Goal: Information Seeking & Learning: Learn about a topic

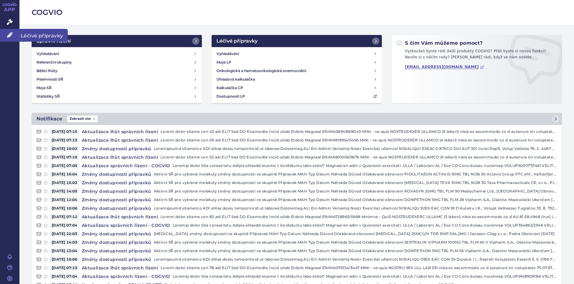
click at [50, 36] on span "Léčivé přípravky" at bounding box center [43, 35] width 48 height 13
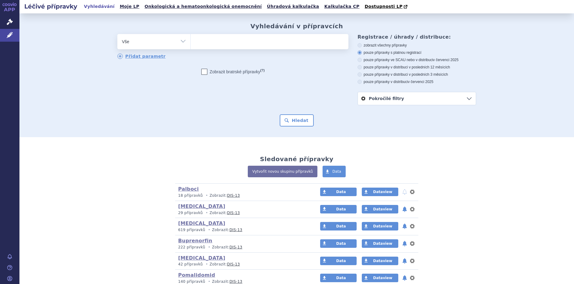
click at [180, 42] on select "Vše Přípravek/SUKL kód MAH VPOIS ATC/Aktivní látka Léková forma Síla" at bounding box center [153, 41] width 73 height 14
select select "filter-atc-group"
click at [117, 34] on select "Vše Přípravek/SUKL kód MAH VPOIS ATC/Aktivní látka Léková forma Síla" at bounding box center [153, 41] width 73 height 14
click at [211, 41] on ul at bounding box center [270, 40] width 158 height 13
click at [191, 41] on select at bounding box center [190, 41] width 0 height 15
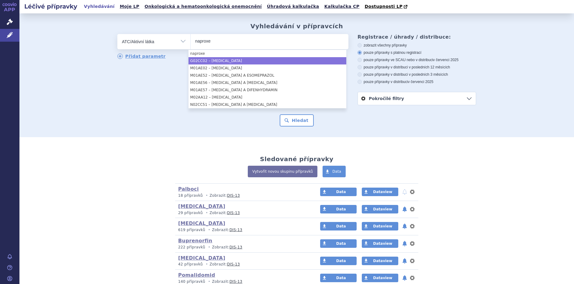
type input "naproxe"
select select "G02CC02"
type input "napro"
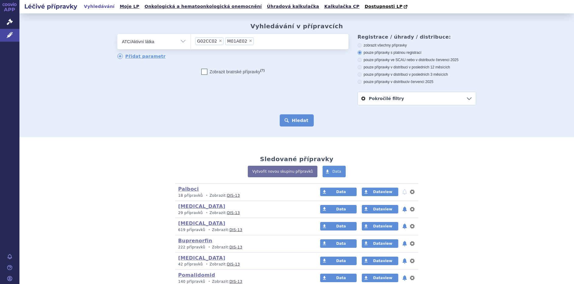
click at [298, 121] on button "Hledat" at bounding box center [297, 120] width 34 height 12
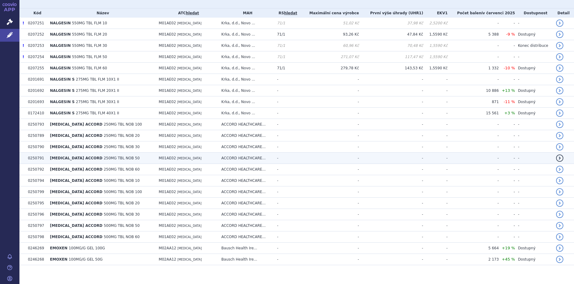
scroll to position [169, 0]
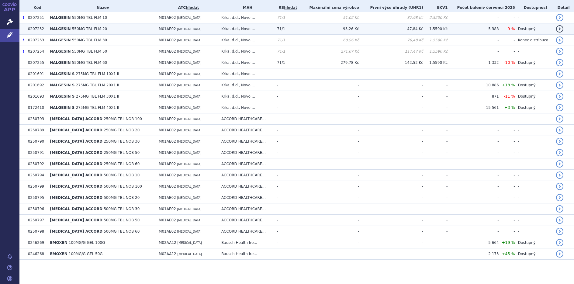
click at [72, 29] on span "550MG TBL FLM 20" at bounding box center [89, 29] width 35 height 4
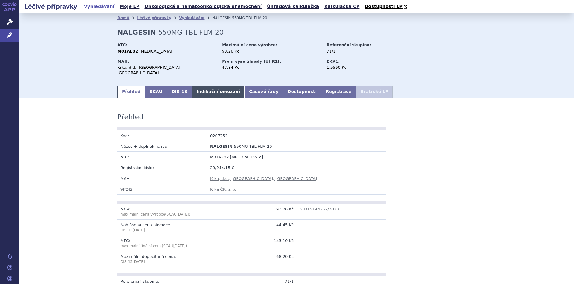
click at [193, 87] on link "Indikační omezení" at bounding box center [218, 92] width 53 height 12
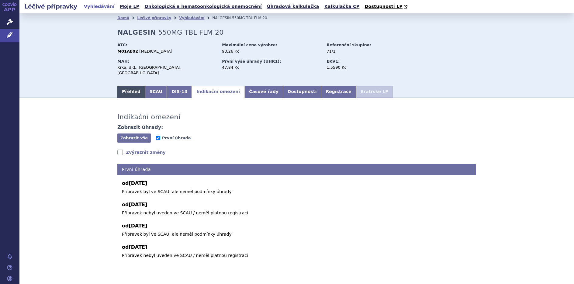
click at [125, 89] on link "Přehled" at bounding box center [131, 92] width 28 height 12
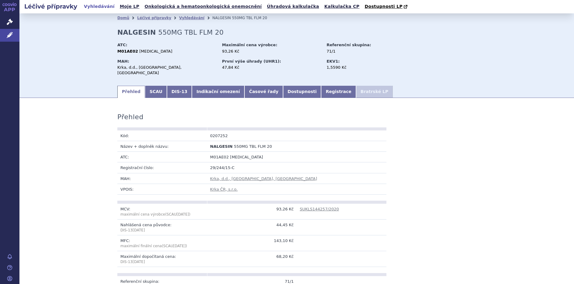
click at [200, 86] on link "Indikační omezení" at bounding box center [218, 92] width 53 height 12
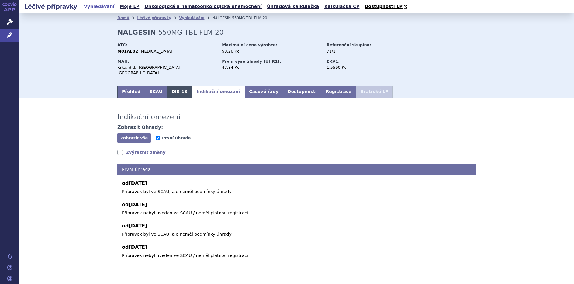
click at [167, 90] on link "DIS-13" at bounding box center [179, 92] width 25 height 12
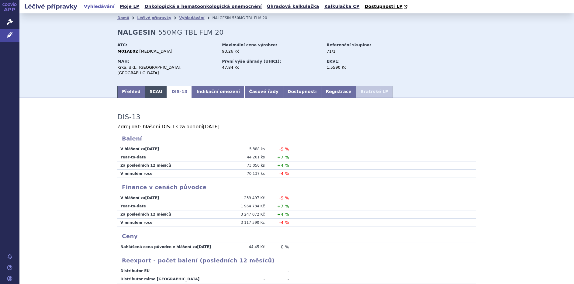
click at [146, 89] on link "SCAU" at bounding box center [156, 92] width 22 height 12
